Goal: Task Accomplishment & Management: Manage account settings

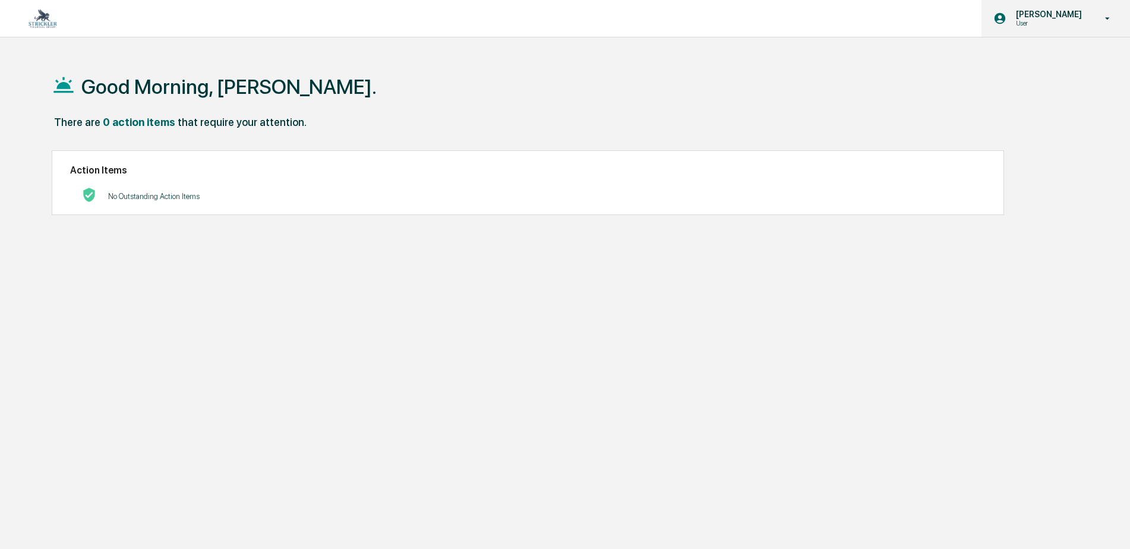
click at [1052, 18] on p "[PERSON_NAME]" at bounding box center [1046, 15] width 81 height 10
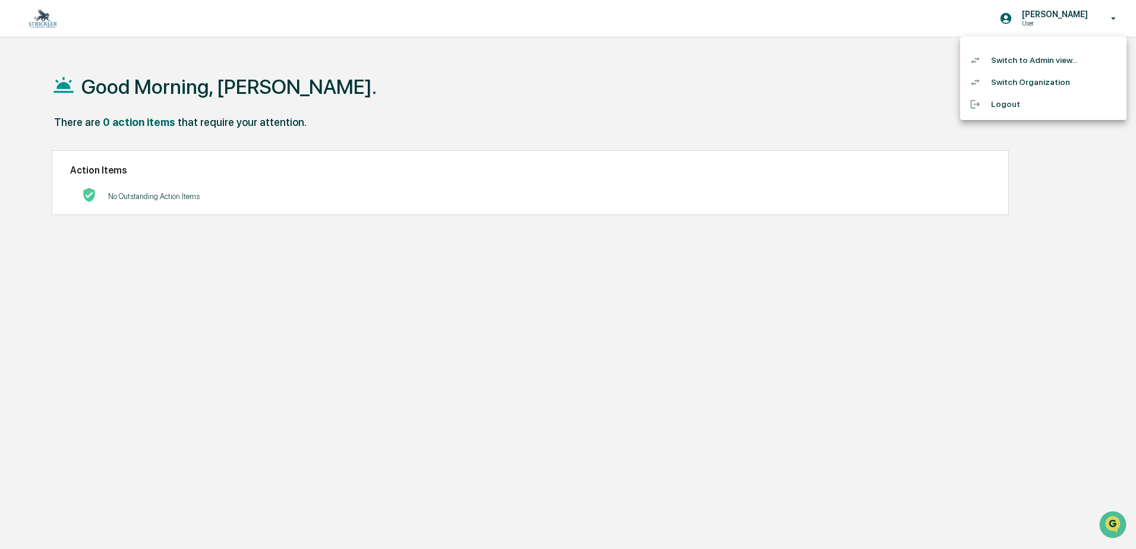
click at [1001, 61] on li "Switch to Admin view..." at bounding box center [1043, 60] width 166 height 22
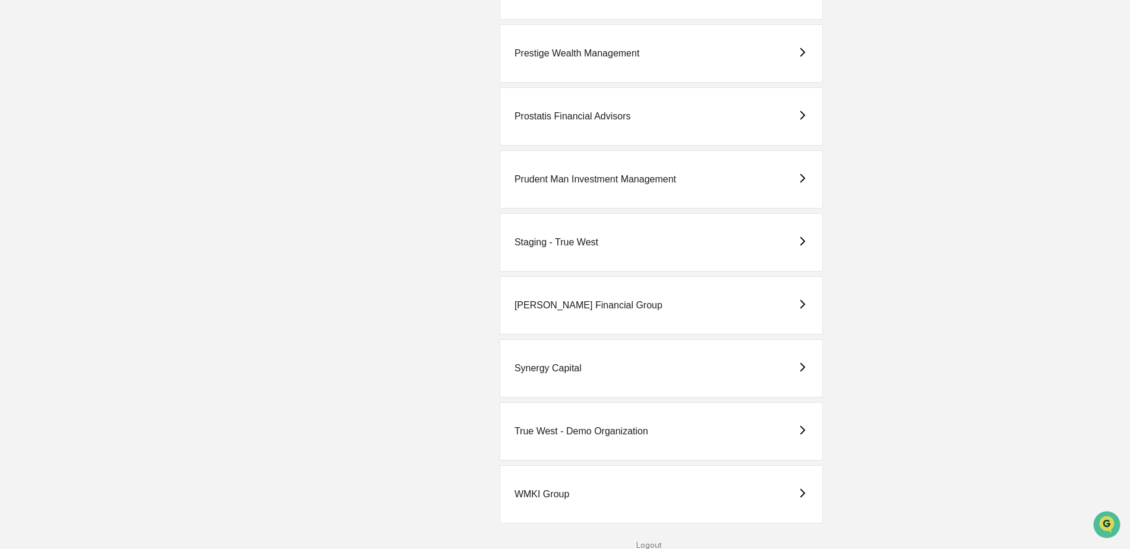
scroll to position [1866, 0]
click at [566, 303] on div "[PERSON_NAME] Financial Group" at bounding box center [588, 304] width 148 height 11
